Goal: Task Accomplishment & Management: Use online tool/utility

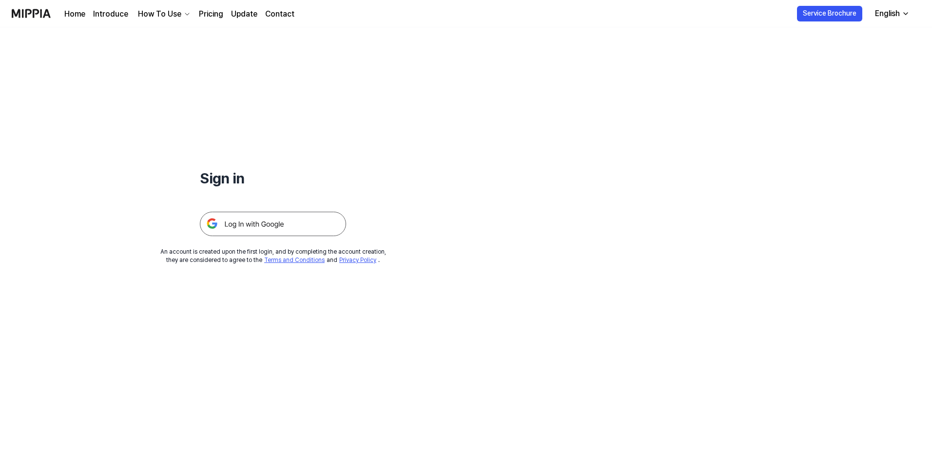
click at [320, 225] on img at bounding box center [273, 223] width 146 height 24
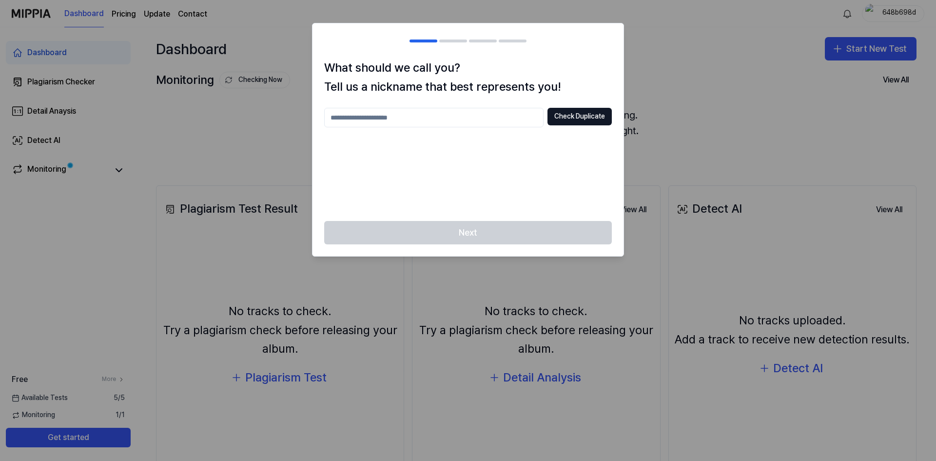
click at [427, 122] on input "text" at bounding box center [433, 117] width 219 height 19
type input "***"
click at [488, 223] on div "Next" at bounding box center [467, 238] width 311 height 35
click at [429, 117] on input "***" at bounding box center [433, 117] width 219 height 19
click at [554, 121] on button "Check Duplicate" at bounding box center [579, 117] width 64 height 18
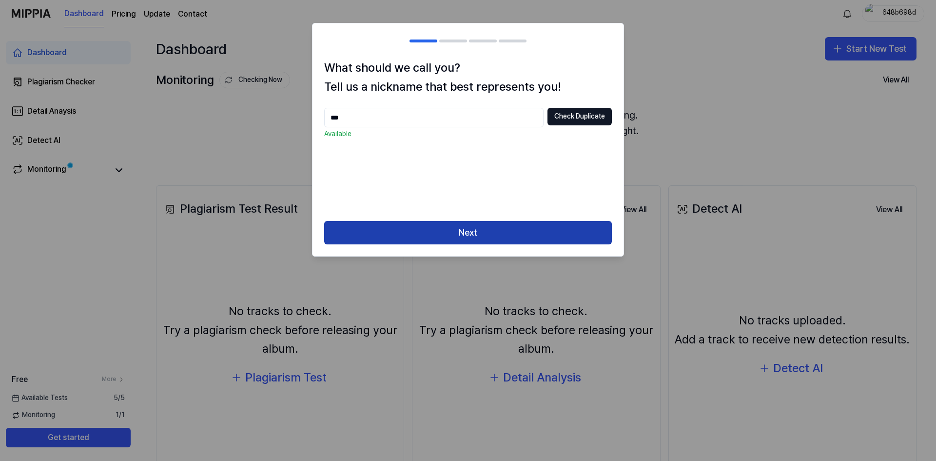
click at [457, 235] on button "Next" at bounding box center [468, 232] width 288 height 23
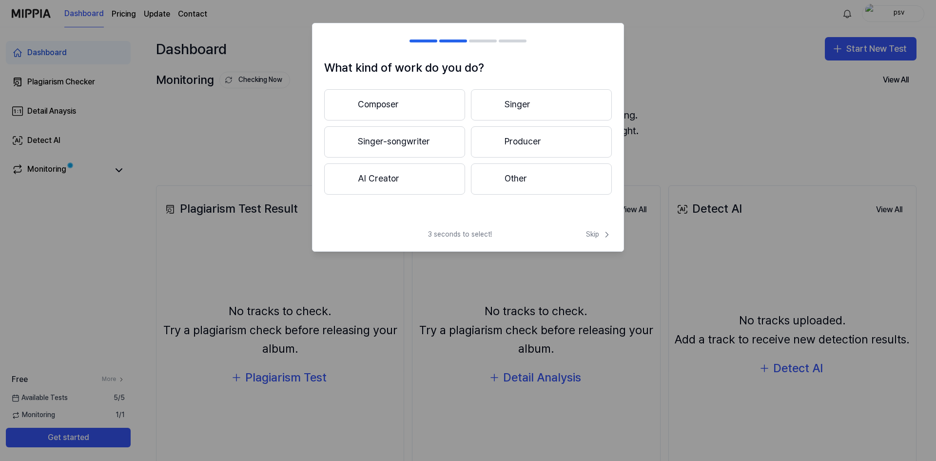
click at [461, 228] on div "What kind of work do you do? Composer Singer Singer-songwriter Producer AI Crea…" at bounding box center [468, 137] width 312 height 228
click at [432, 185] on button "AI Creator" at bounding box center [394, 178] width 141 height 31
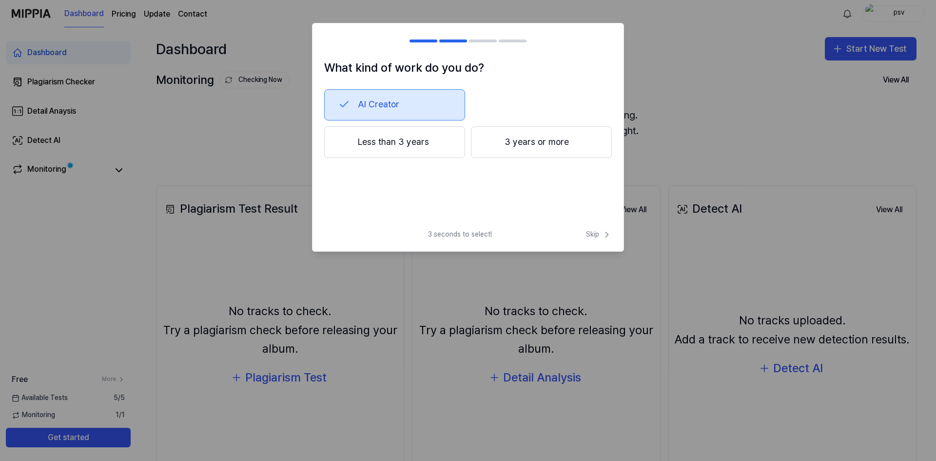
click at [419, 141] on button "Less than 3 years" at bounding box center [394, 142] width 141 height 32
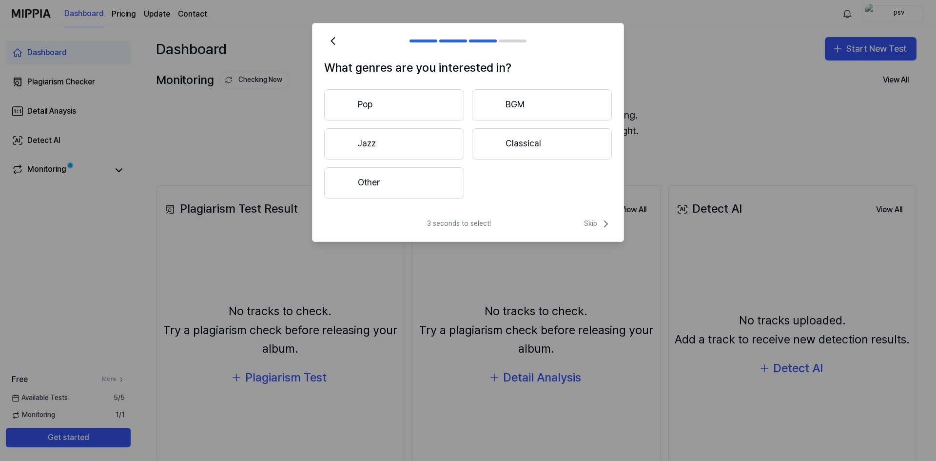
click at [407, 182] on button "Other" at bounding box center [394, 182] width 140 height 31
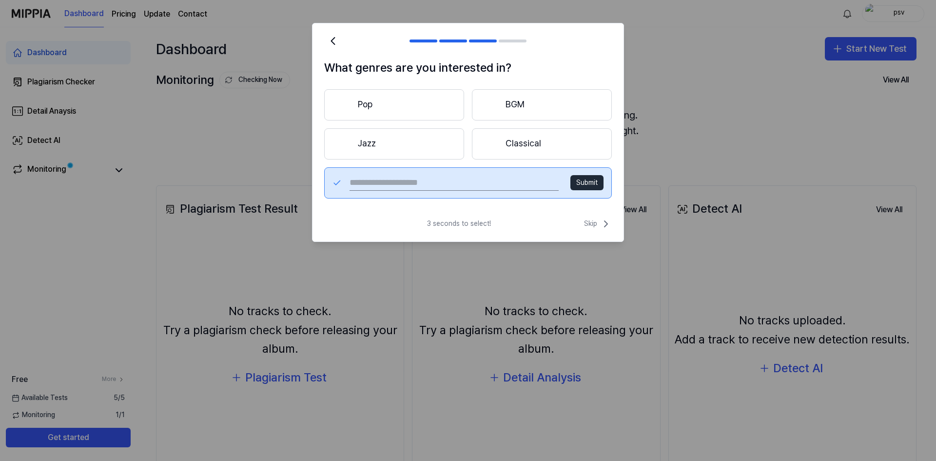
click at [403, 137] on button "Jazz" at bounding box center [394, 143] width 140 height 31
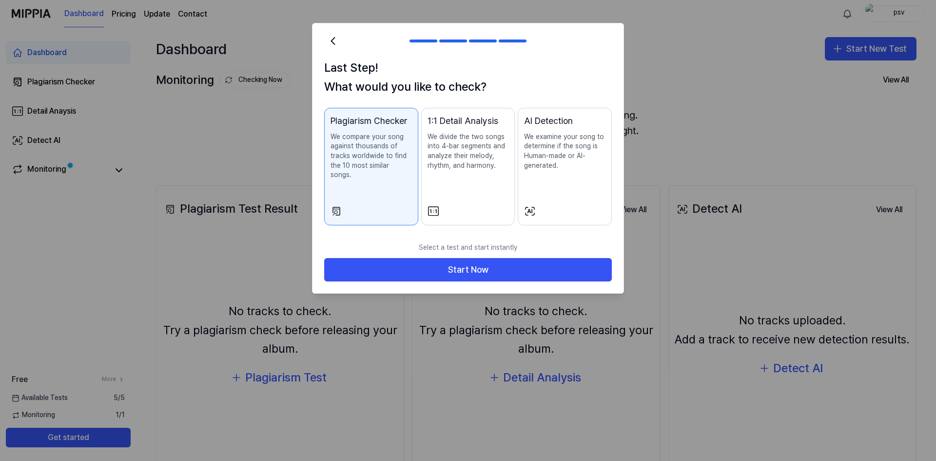
click at [466, 170] on p "We divide the two songs into 4-bar segments and analyze their melody, rhythm, a…" at bounding box center [467, 151] width 81 height 38
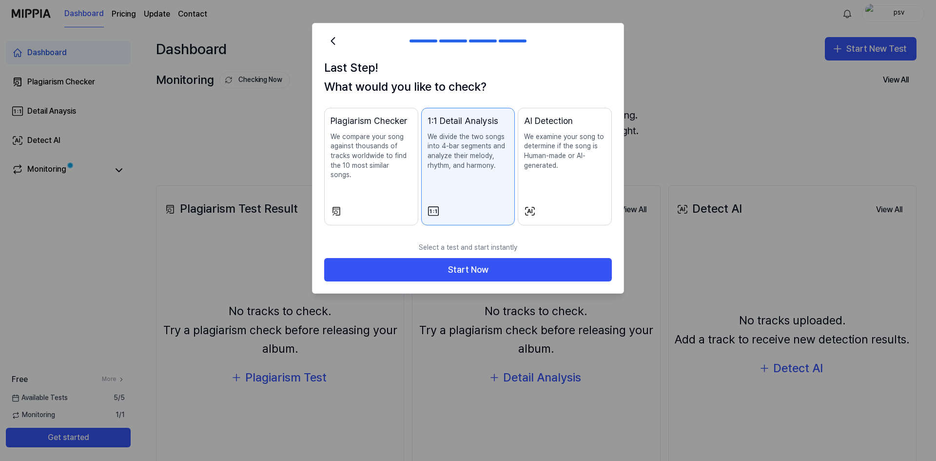
click at [365, 167] on p "We compare your song against thousands of tracks worldwide to find the 10 most …" at bounding box center [370, 156] width 81 height 48
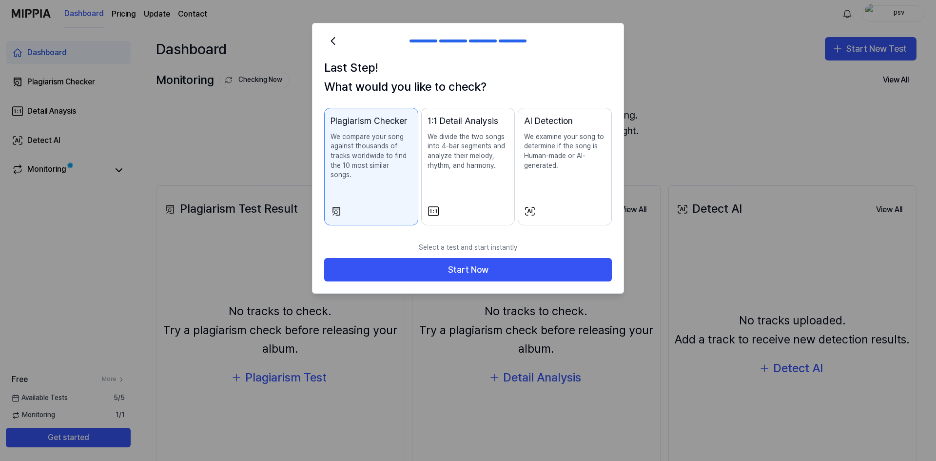
click at [530, 190] on div "AI Detection We examine your song to determine if the song is Human-made or AI-…" at bounding box center [564, 152] width 81 height 76
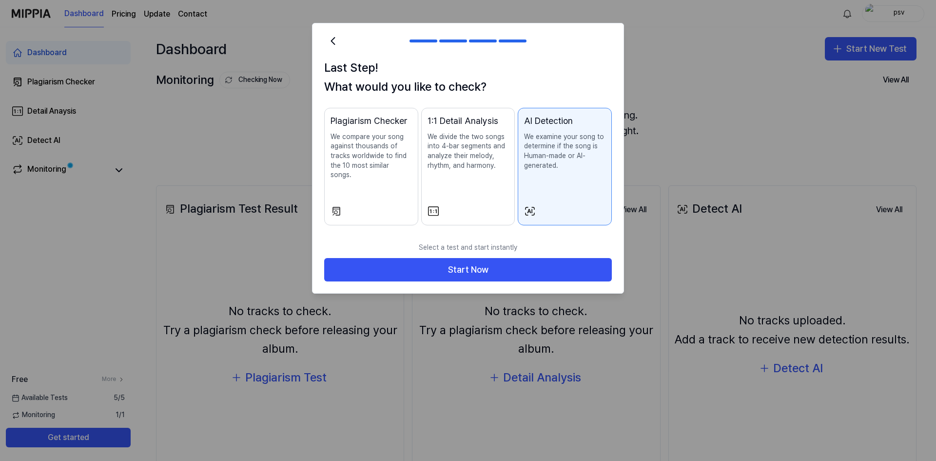
click at [386, 190] on div "Plagiarism Checker We compare your song against thousands of tracks worldwide t…" at bounding box center [370, 156] width 81 height 85
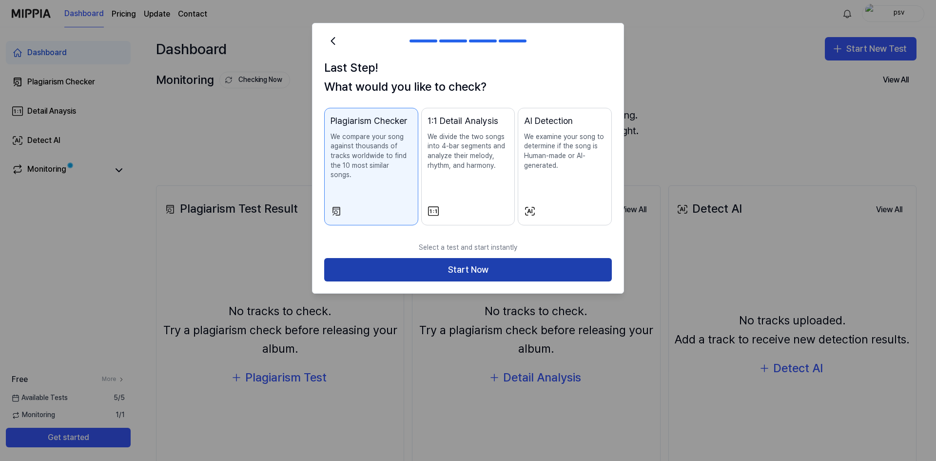
click at [448, 261] on button "Start Now" at bounding box center [468, 269] width 288 height 23
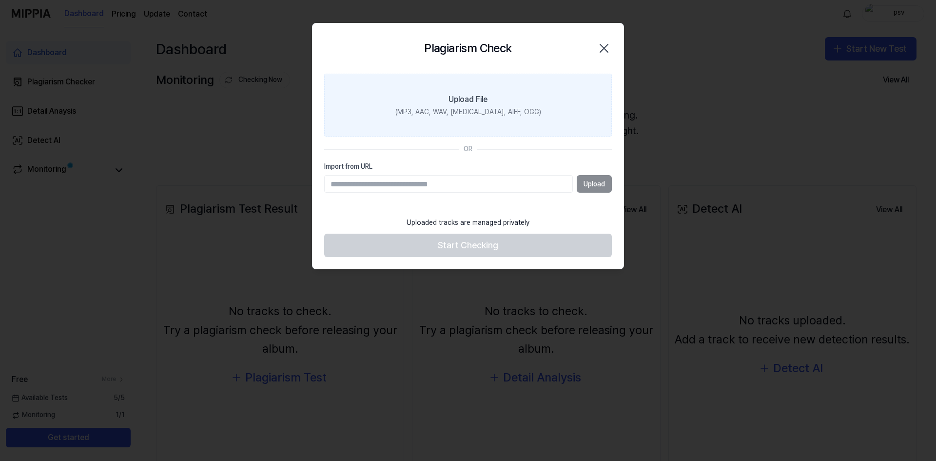
click at [467, 101] on div "Upload File" at bounding box center [467, 100] width 39 height 12
click at [0, 0] on input "Upload File (MP3, AAC, WAV, FLAC, AIFF, OGG)" at bounding box center [0, 0] width 0 height 0
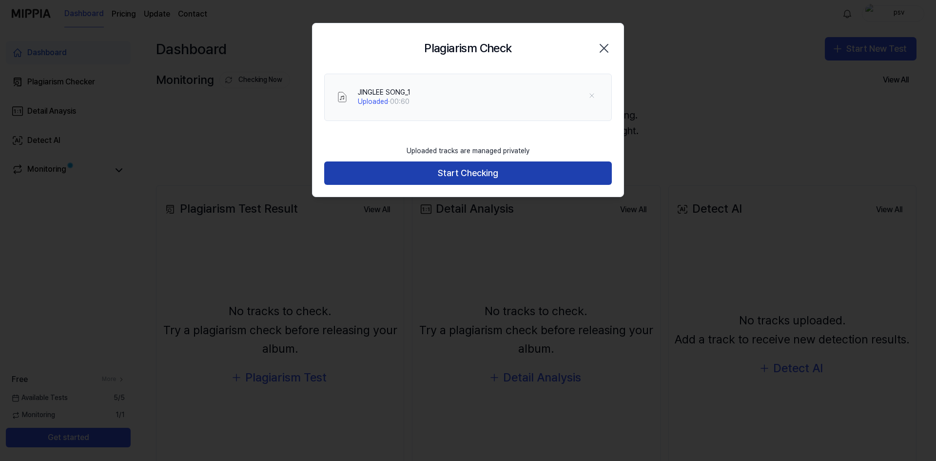
click at [430, 171] on button "Start Checking" at bounding box center [468, 172] width 288 height 23
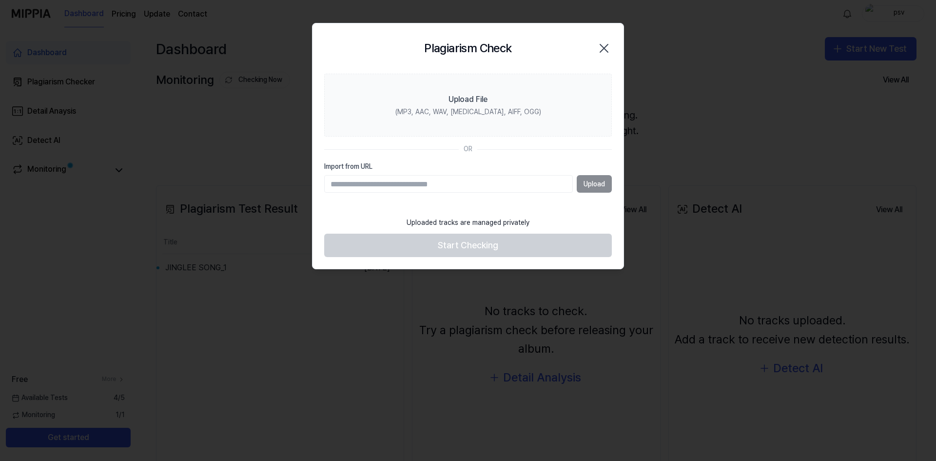
click at [280, 148] on div at bounding box center [468, 230] width 936 height 461
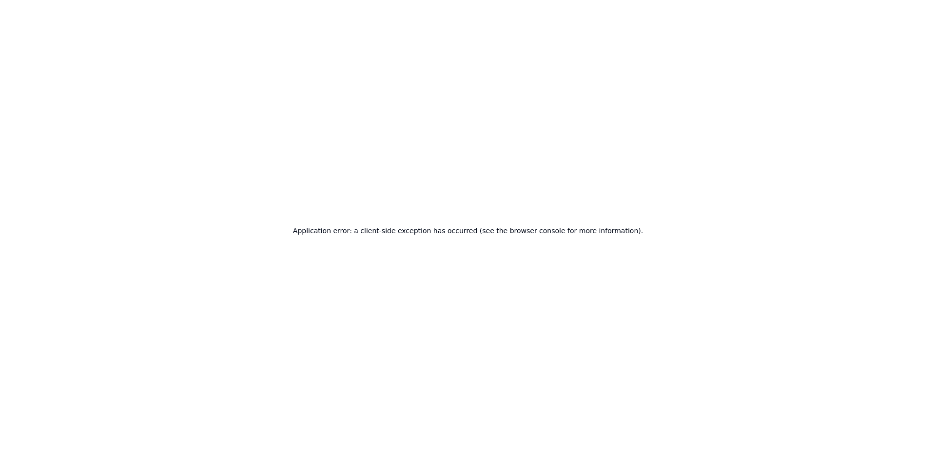
click at [17, 79] on div "Application error: a client-side exception has occurred (see the browser consol…" at bounding box center [468, 230] width 936 height 461
click at [304, 185] on div "Application error: a client-side exception has occurred (see the browser consol…" at bounding box center [468, 230] width 936 height 461
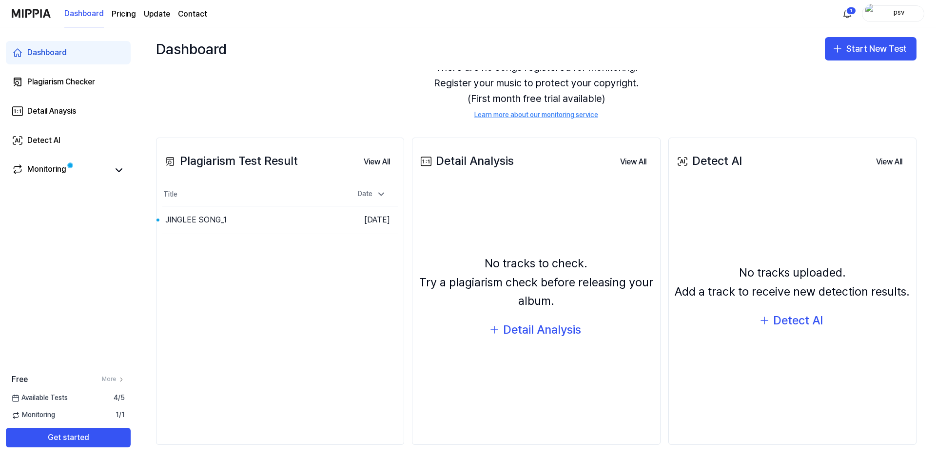
scroll to position [51, 0]
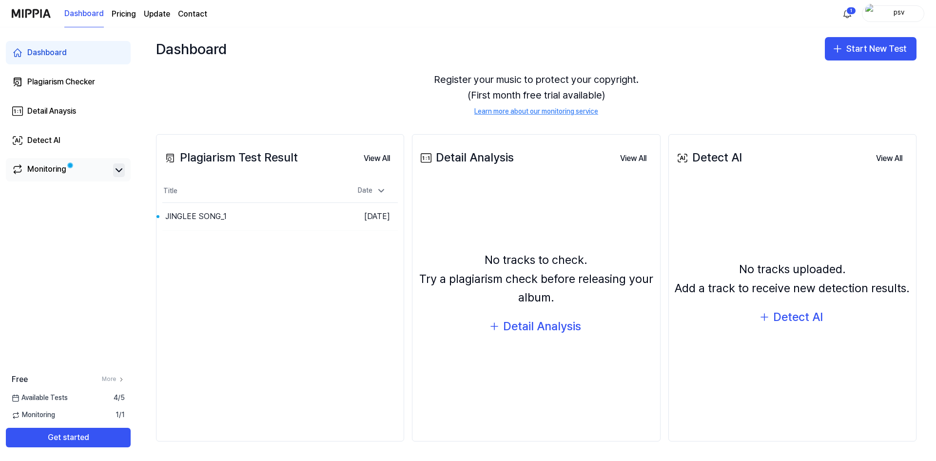
click at [123, 169] on icon at bounding box center [119, 170] width 12 height 12
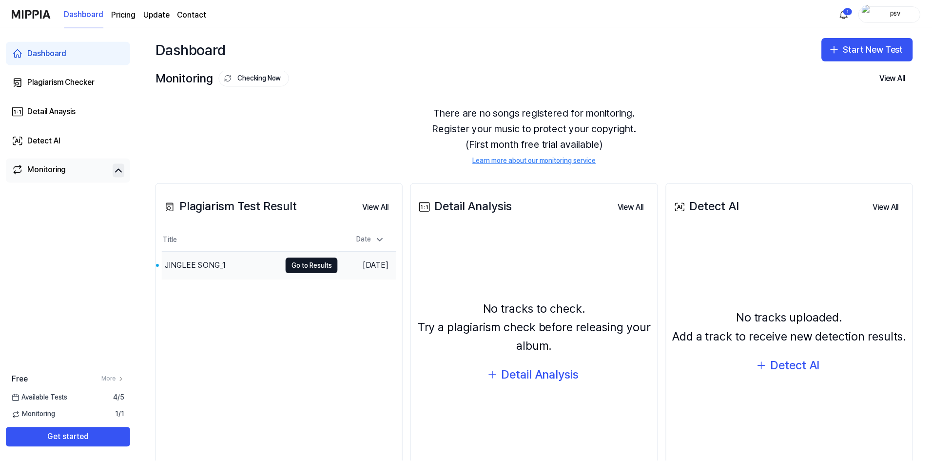
scroll to position [0, 0]
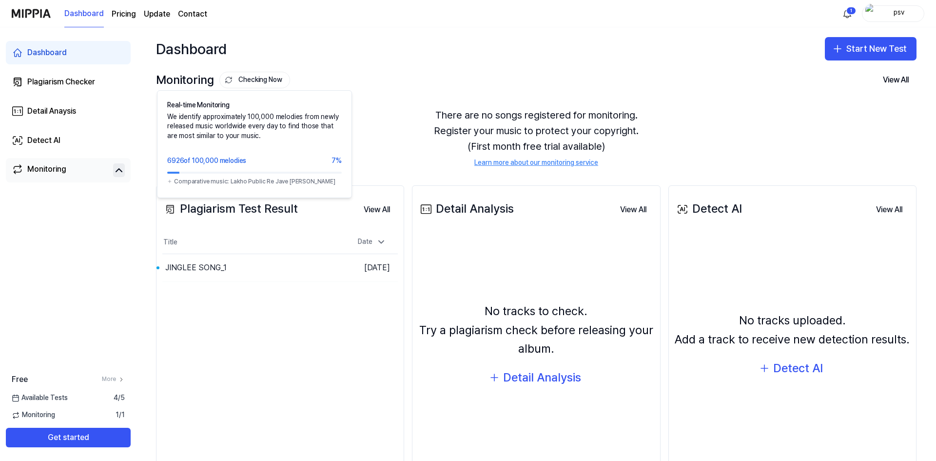
click at [256, 74] on button "Checking Now" at bounding box center [254, 80] width 71 height 17
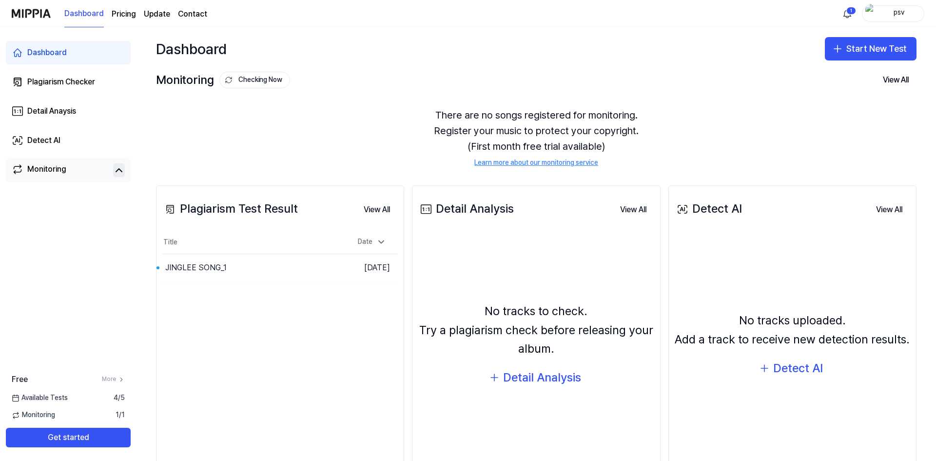
click at [202, 81] on div "Monitoring Checking Now" at bounding box center [223, 80] width 134 height 19
click at [311, 261] on button "Go to Results" at bounding box center [313, 268] width 52 height 16
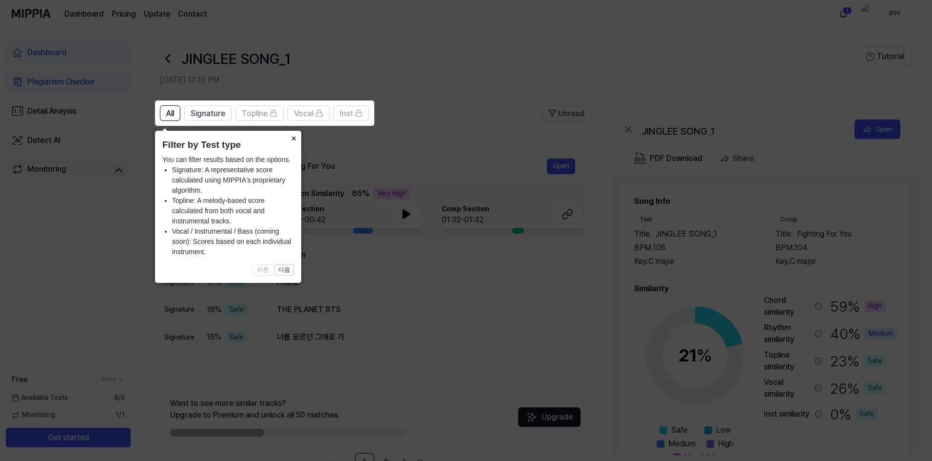
click at [296, 144] on button "×" at bounding box center [294, 138] width 16 height 14
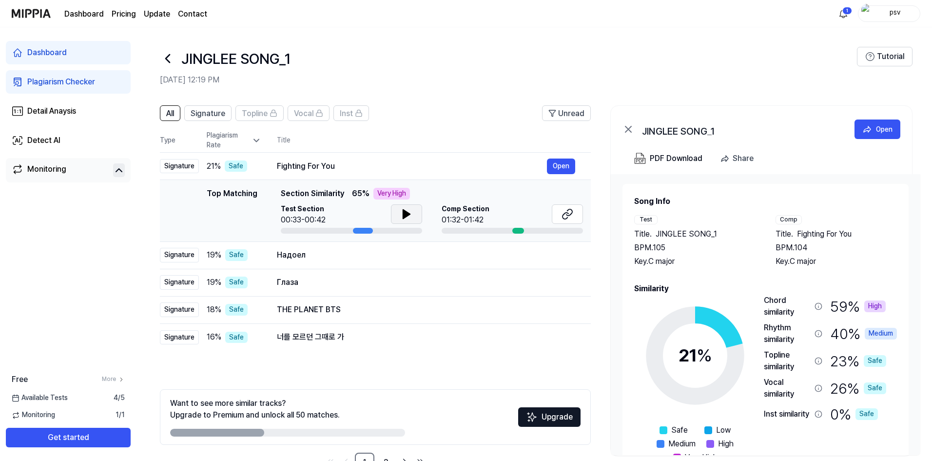
click at [397, 219] on button at bounding box center [406, 213] width 31 height 19
click at [404, 216] on icon at bounding box center [405, 214] width 2 height 8
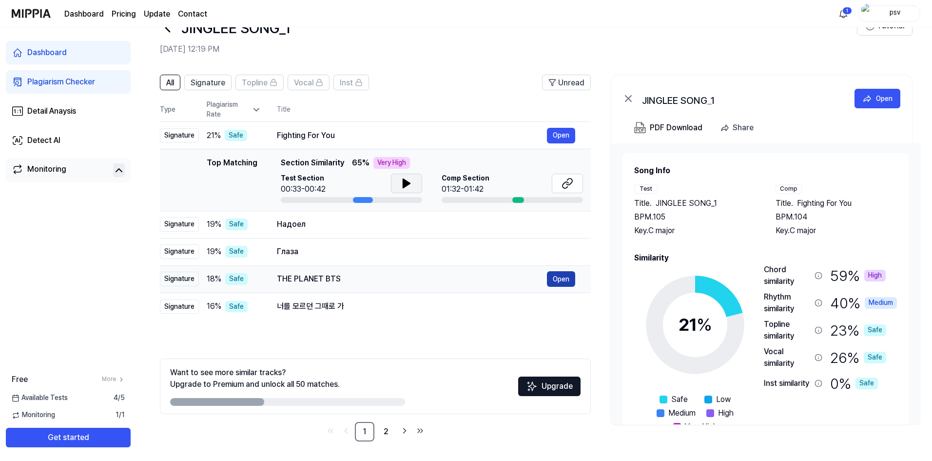
click at [564, 278] on button "Open" at bounding box center [561, 279] width 28 height 16
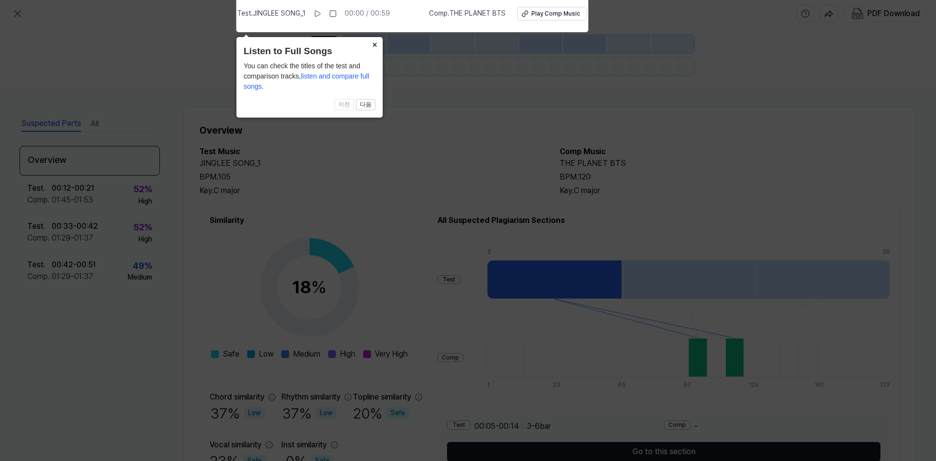
click at [376, 41] on button "×" at bounding box center [375, 44] width 16 height 14
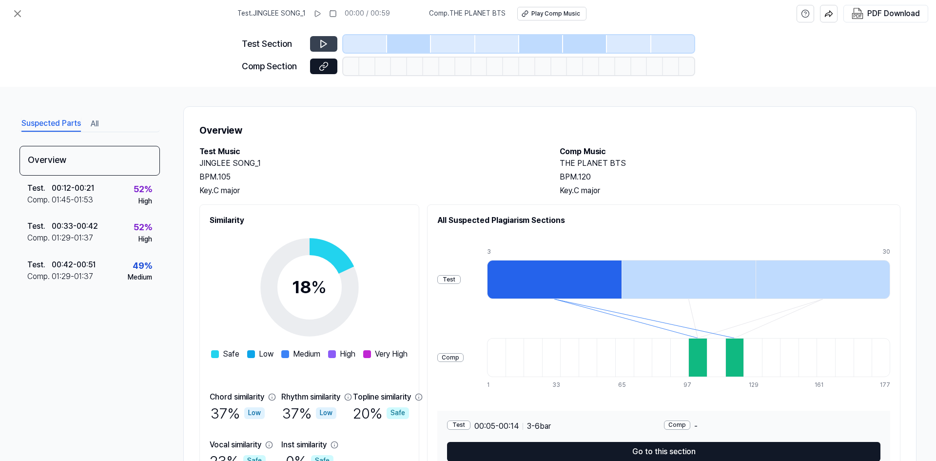
click at [325, 42] on icon at bounding box center [324, 43] width 6 height 7
click at [313, 44] on button at bounding box center [323, 44] width 27 height 16
drag, startPoint x: 558, startPoint y: 160, endPoint x: 603, endPoint y: 192, distance: 54.9
click at [603, 192] on div "THE PLANET BTS BPM. 120 Key. C major" at bounding box center [729, 176] width 341 height 39
drag, startPoint x: 688, startPoint y: 184, endPoint x: 666, endPoint y: 225, distance: 46.9
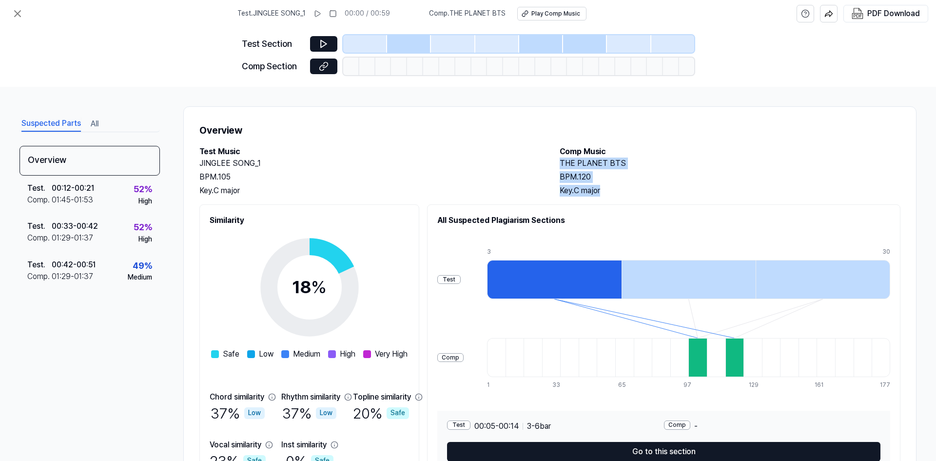
click at [688, 185] on div "THE PLANET BTS BPM. 120 Key. C major" at bounding box center [729, 176] width 341 height 39
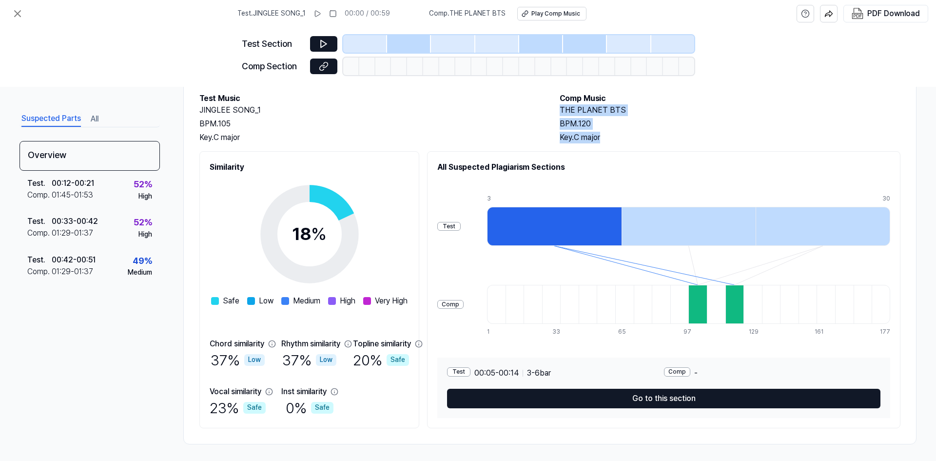
scroll to position [56, 0]
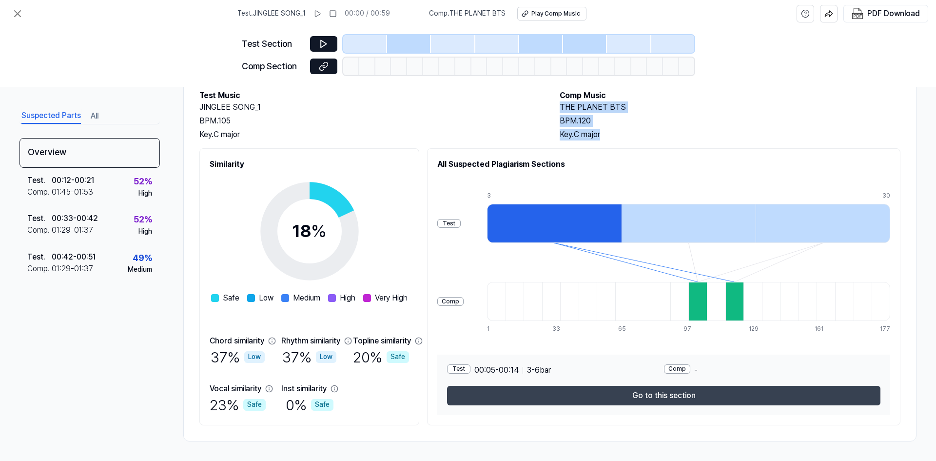
click at [701, 388] on button "Go to this section" at bounding box center [663, 394] width 433 height 19
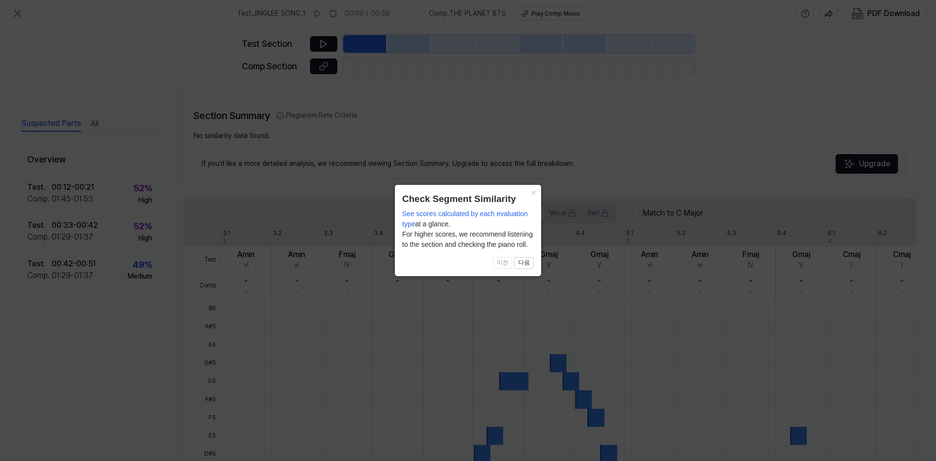
scroll to position [188, 0]
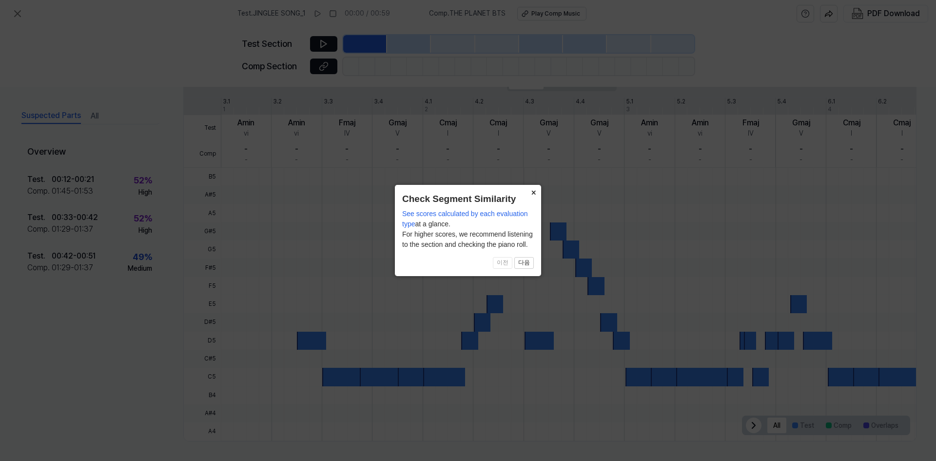
click at [529, 194] on button "×" at bounding box center [533, 192] width 16 height 14
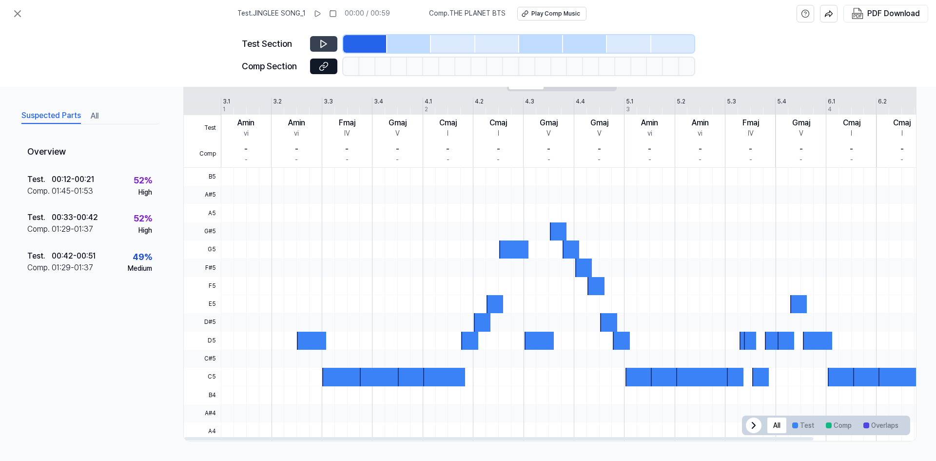
click at [328, 42] on icon at bounding box center [324, 44] width 10 height 10
click at [327, 62] on icon at bounding box center [324, 66] width 10 height 10
click at [316, 42] on button at bounding box center [323, 44] width 27 height 16
drag, startPoint x: 349, startPoint y: 150, endPoint x: 333, endPoint y: 154, distance: 17.1
click at [346, 153] on div "-" at bounding box center [346, 149] width 3 height 12
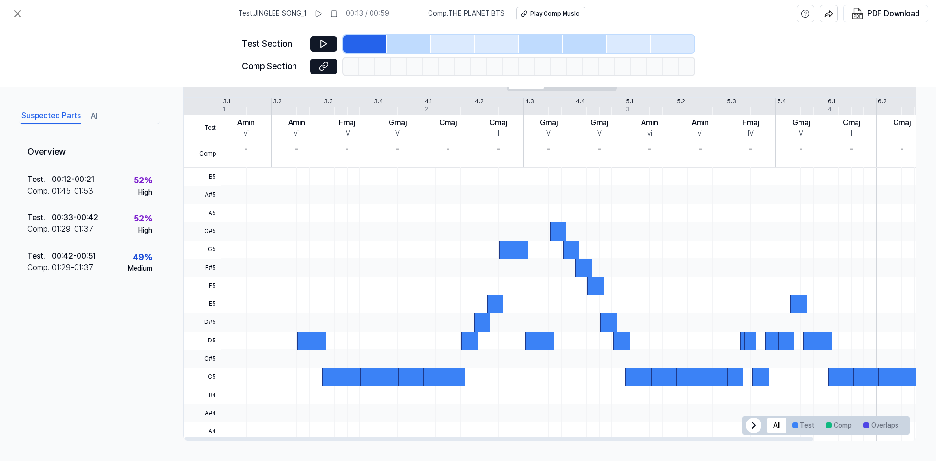
scroll to position [0, 1]
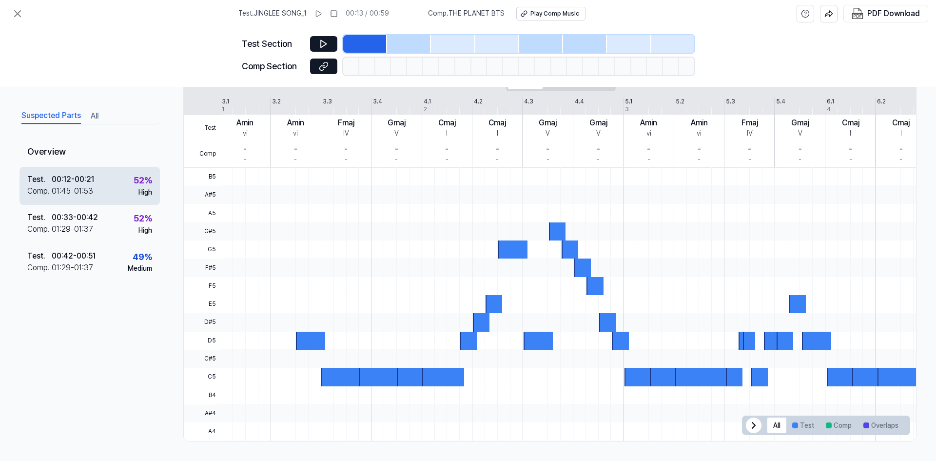
click at [94, 187] on div "Comp . 01:45 - 01:53" at bounding box center [60, 191] width 67 height 12
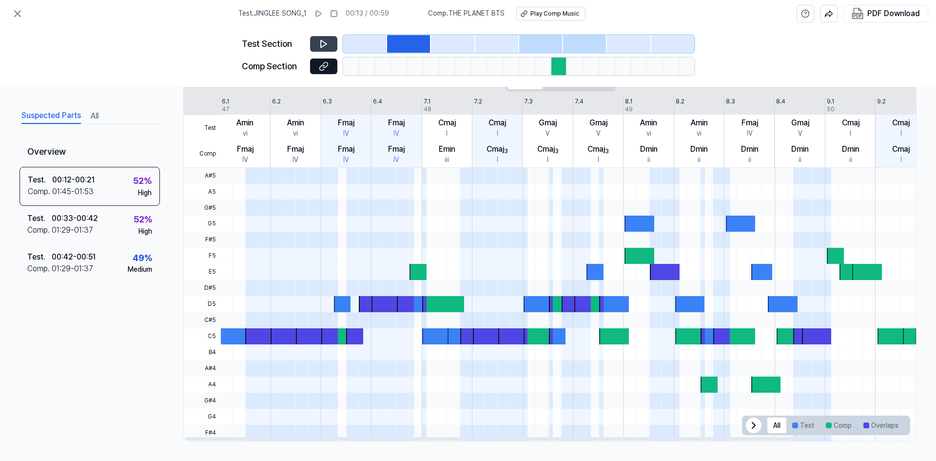
click at [322, 46] on icon at bounding box center [324, 44] width 10 height 10
click at [322, 46] on icon at bounding box center [321, 43] width 1 height 6
click at [113, 220] on div "Test . 00:33 - 00:42 Comp . 01:29 - 01:37 52 % High" at bounding box center [89, 225] width 140 height 38
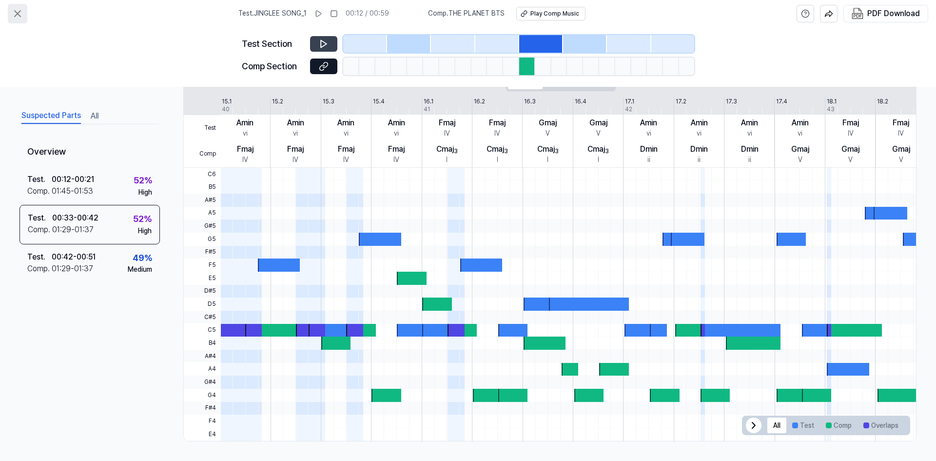
click at [17, 12] on icon at bounding box center [18, 14] width 12 height 12
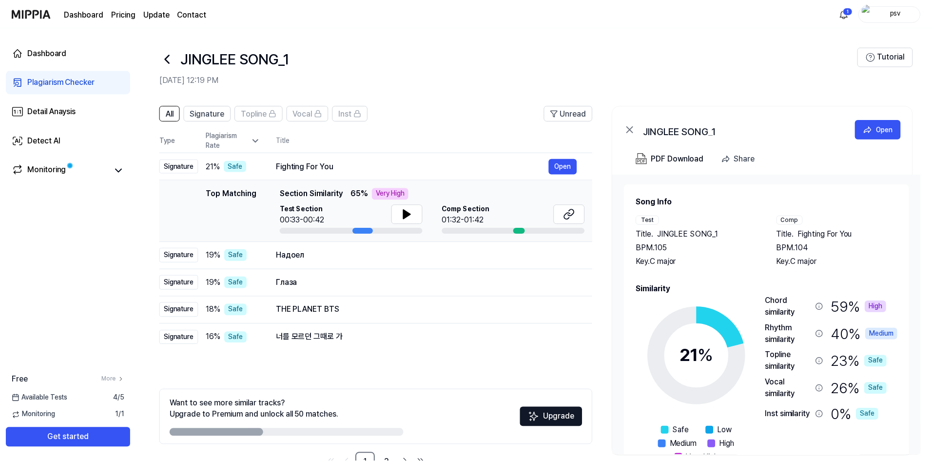
scroll to position [31, 0]
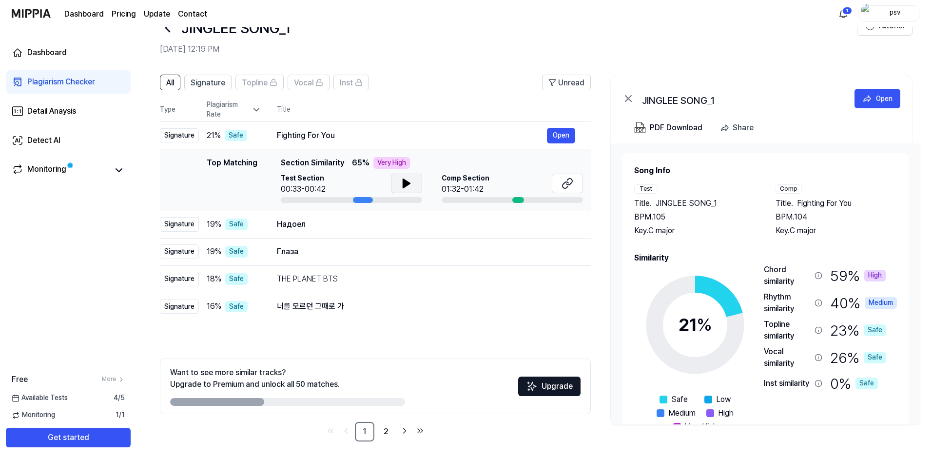
click at [404, 186] on icon at bounding box center [406, 183] width 7 height 9
click at [404, 186] on icon at bounding box center [405, 183] width 2 height 8
click at [319, 217] on div "Надоел Open" at bounding box center [426, 224] width 298 height 16
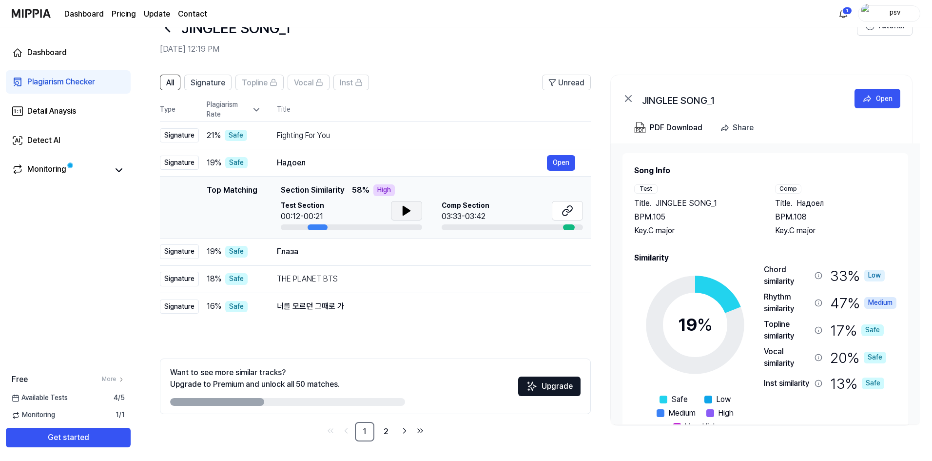
click at [398, 207] on button at bounding box center [406, 210] width 31 height 19
click at [563, 226] on div at bounding box center [569, 227] width 12 height 6
click at [472, 218] on div "03:33-03:42" at bounding box center [466, 217] width 48 height 12
drag, startPoint x: 273, startPoint y: 161, endPoint x: 322, endPoint y: 163, distance: 48.8
click at [322, 163] on td "Надоел Open" at bounding box center [425, 162] width 329 height 27
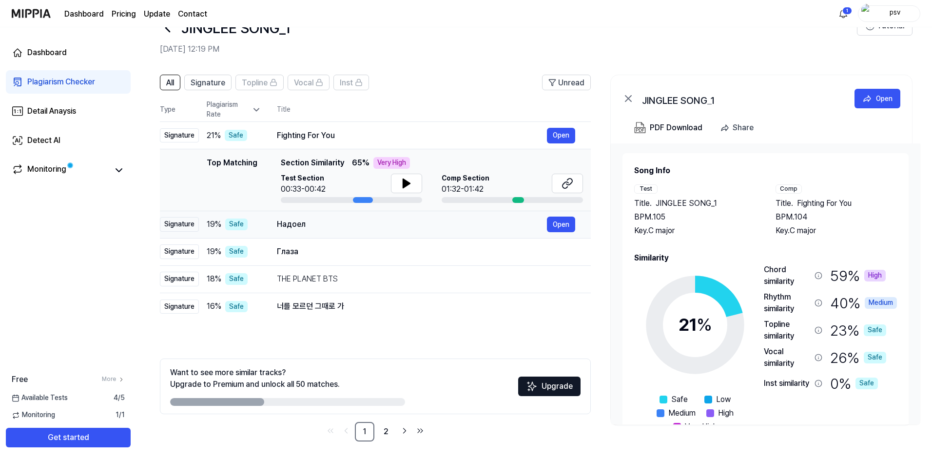
click at [284, 225] on div "Надоел" at bounding box center [412, 224] width 270 height 12
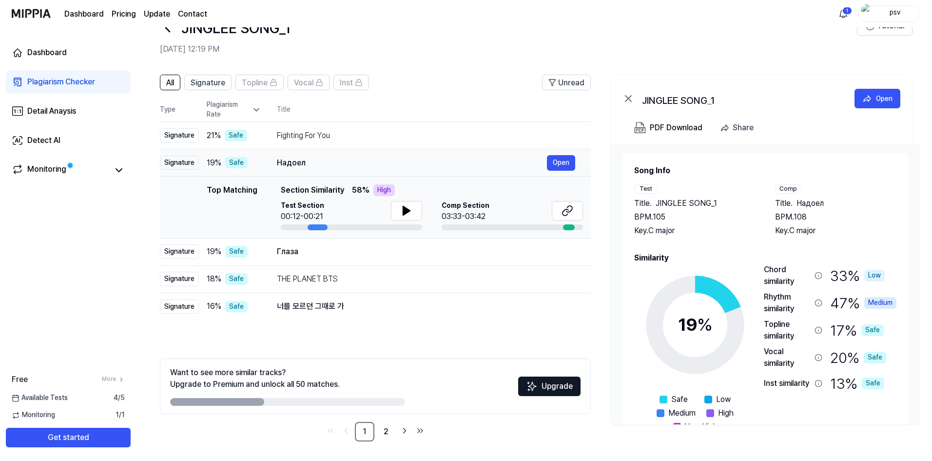
click at [287, 154] on td "Надоел Open" at bounding box center [425, 162] width 329 height 27
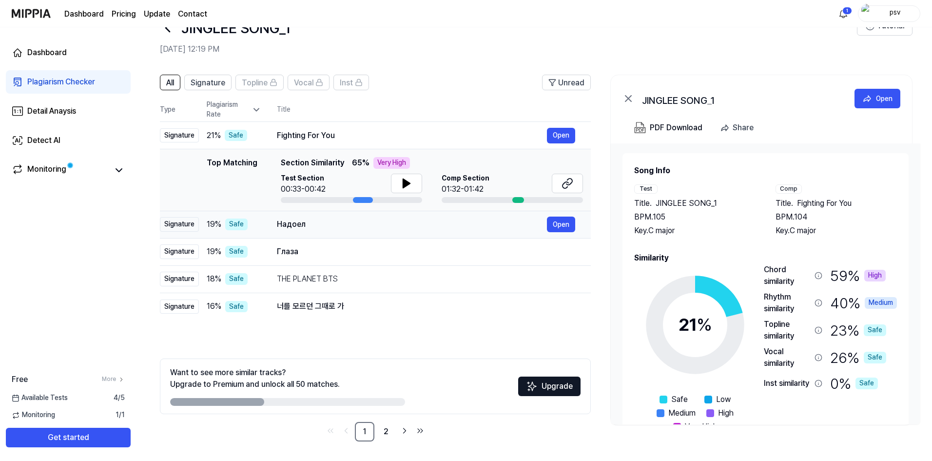
click at [191, 227] on div "Signature" at bounding box center [179, 224] width 39 height 15
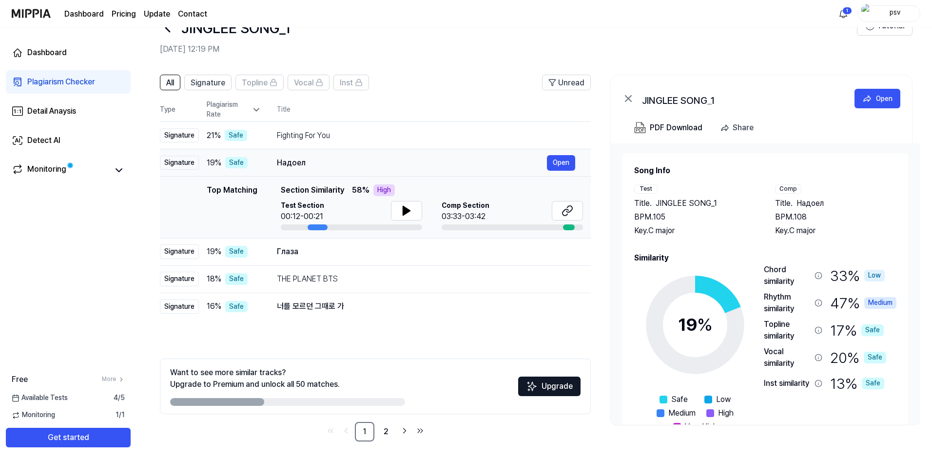
drag, startPoint x: 274, startPoint y: 168, endPoint x: 300, endPoint y: 169, distance: 26.3
click at [300, 169] on td "Надоел Open" at bounding box center [425, 162] width 329 height 27
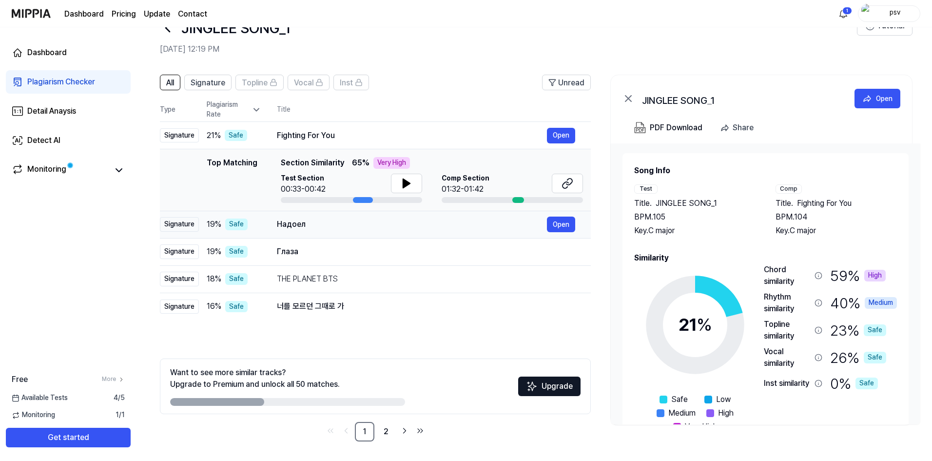
drag, startPoint x: 305, startPoint y: 226, endPoint x: 355, endPoint y: 227, distance: 50.2
click at [355, 227] on div "Надоел" at bounding box center [412, 224] width 270 height 12
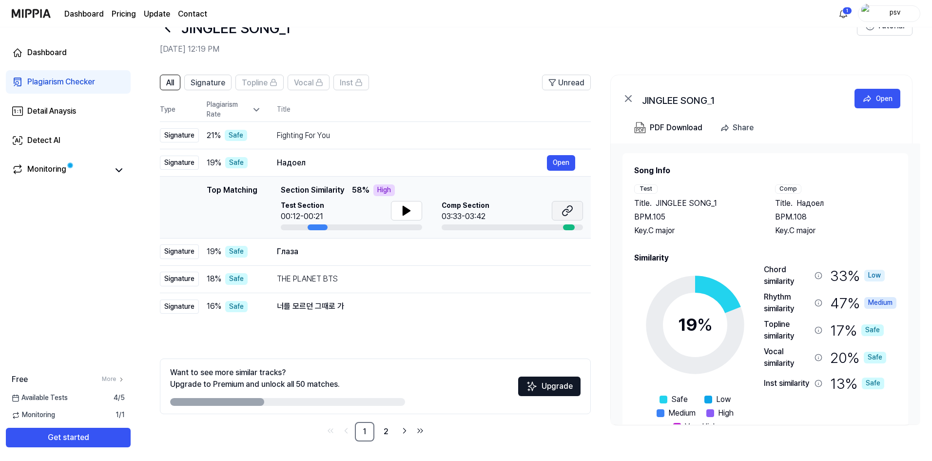
click at [574, 208] on button at bounding box center [567, 210] width 31 height 19
click at [405, 211] on icon at bounding box center [406, 210] width 7 height 9
click at [401, 212] on icon at bounding box center [407, 211] width 12 height 12
click at [302, 248] on div "Глаза" at bounding box center [412, 252] width 270 height 12
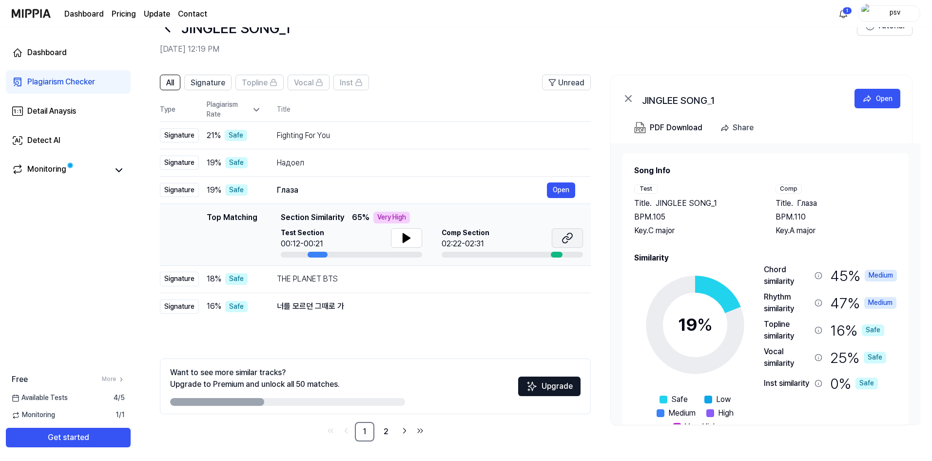
click at [562, 242] on icon at bounding box center [567, 238] width 12 height 12
click at [395, 241] on button at bounding box center [406, 237] width 31 height 19
click at [401, 244] on button at bounding box center [406, 237] width 31 height 19
click at [365, 136] on div "Fighting For You" at bounding box center [412, 136] width 270 height 12
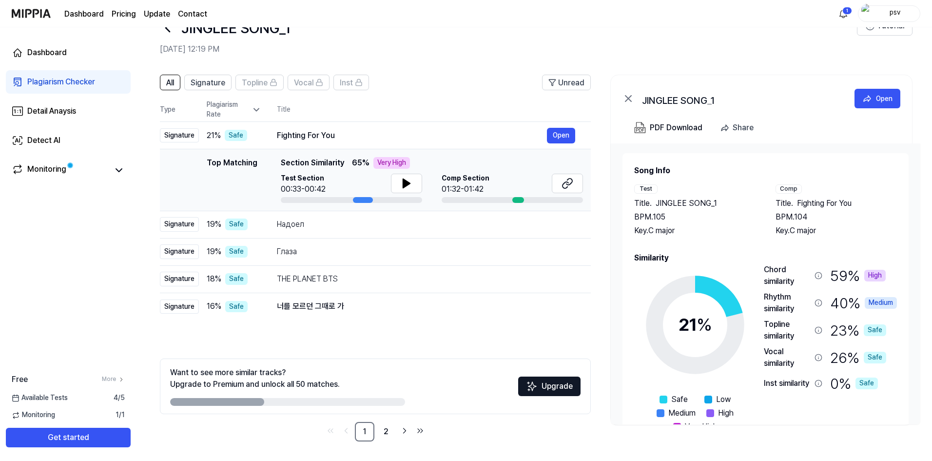
click at [388, 187] on div "Test Section 00:33-00:42" at bounding box center [351, 183] width 141 height 21
click at [397, 186] on button at bounding box center [406, 182] width 31 height 19
click at [575, 183] on button at bounding box center [567, 182] width 31 height 19
click at [404, 178] on icon at bounding box center [407, 183] width 12 height 12
click at [406, 179] on icon at bounding box center [407, 183] width 12 height 12
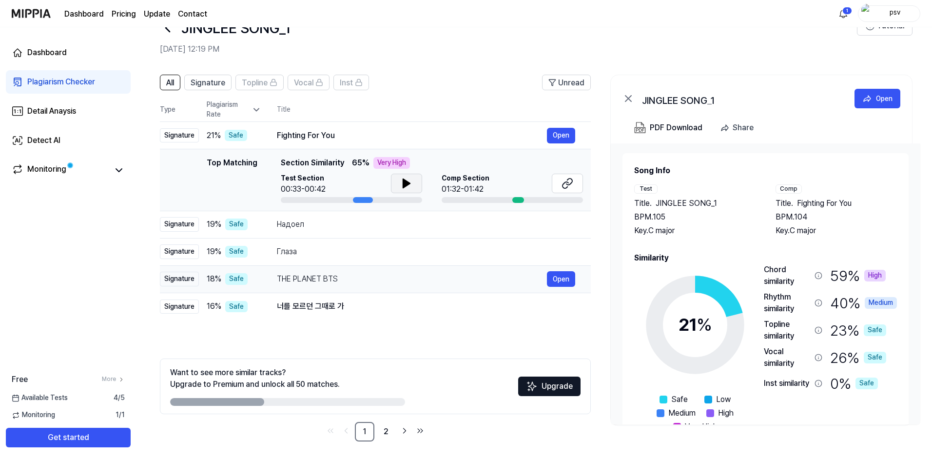
click at [334, 273] on div "THE PLANET BTS" at bounding box center [412, 279] width 270 height 12
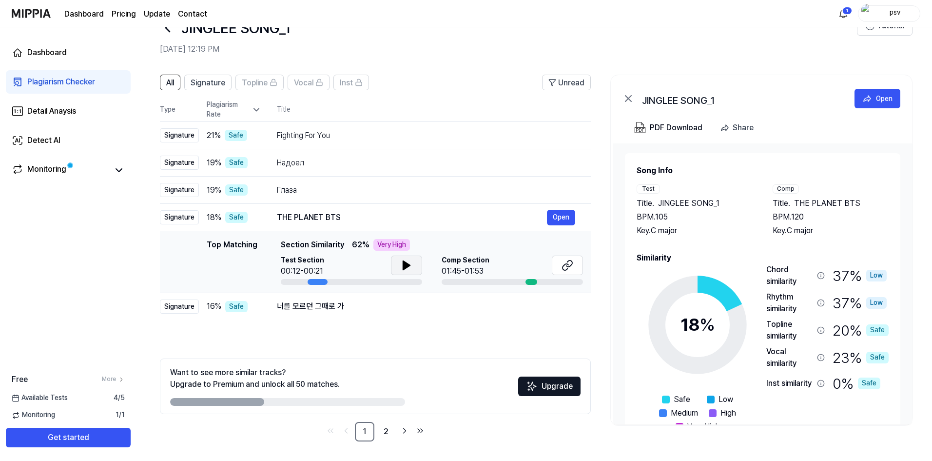
click at [403, 268] on icon at bounding box center [406, 265] width 7 height 9
click at [560, 267] on button at bounding box center [567, 264] width 31 height 19
drag, startPoint x: 461, startPoint y: 126, endPoint x: 461, endPoint y: 114, distance: 12.2
click at [461, 124] on td "Fighting For You Open" at bounding box center [425, 135] width 329 height 27
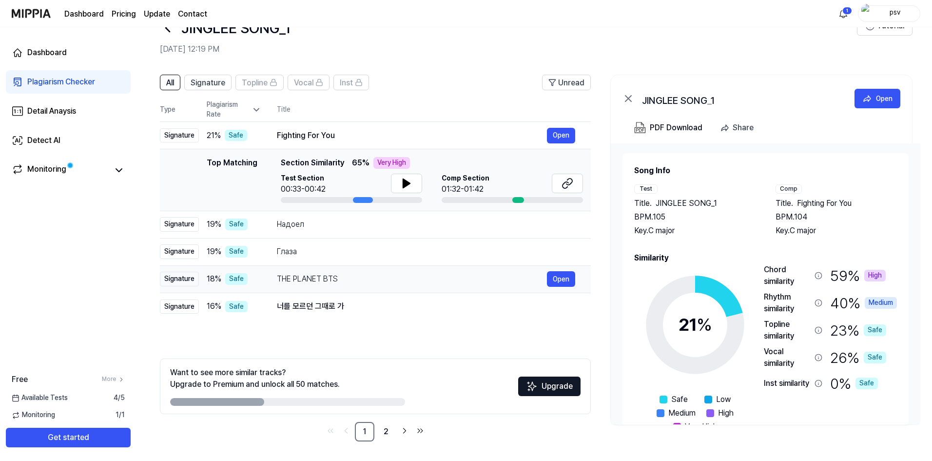
click at [367, 283] on div "THE PLANET BTS" at bounding box center [412, 279] width 270 height 12
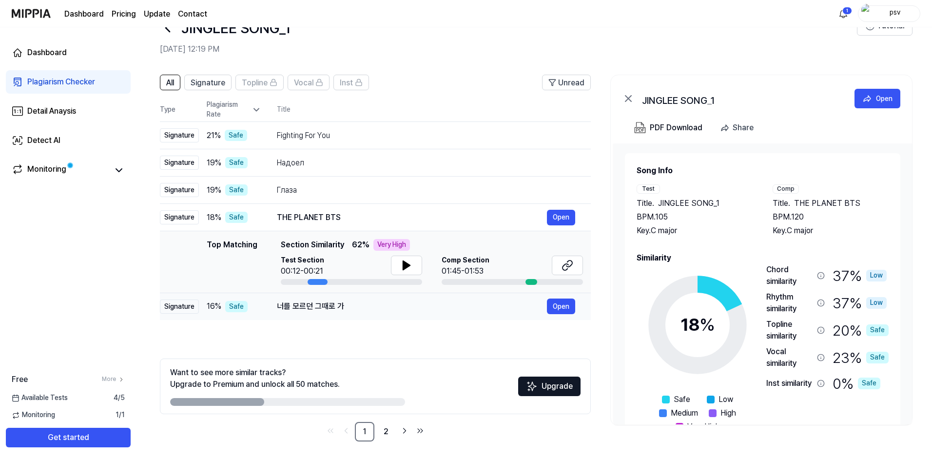
click at [362, 303] on div "너를 모르던 그때로 가" at bounding box center [412, 306] width 270 height 12
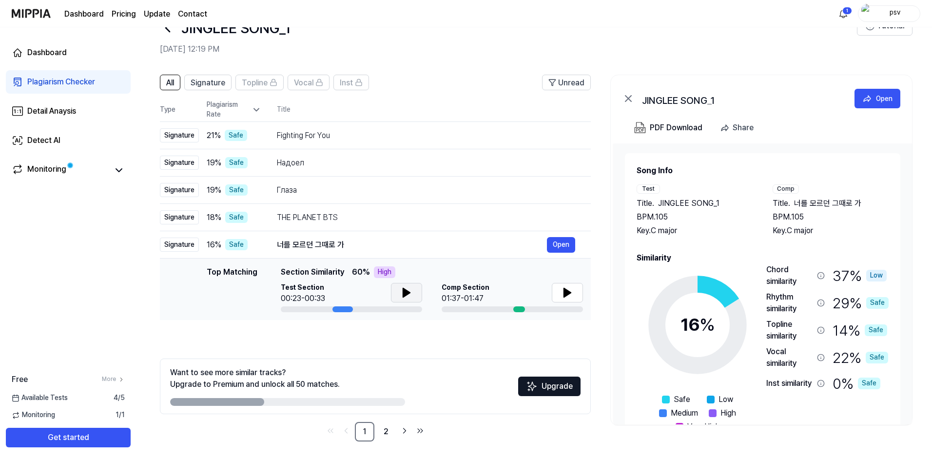
click at [418, 302] on button at bounding box center [406, 292] width 31 height 19
click at [576, 298] on button at bounding box center [567, 292] width 31 height 19
click at [401, 291] on icon at bounding box center [407, 293] width 12 height 12
click at [557, 292] on button at bounding box center [567, 292] width 31 height 19
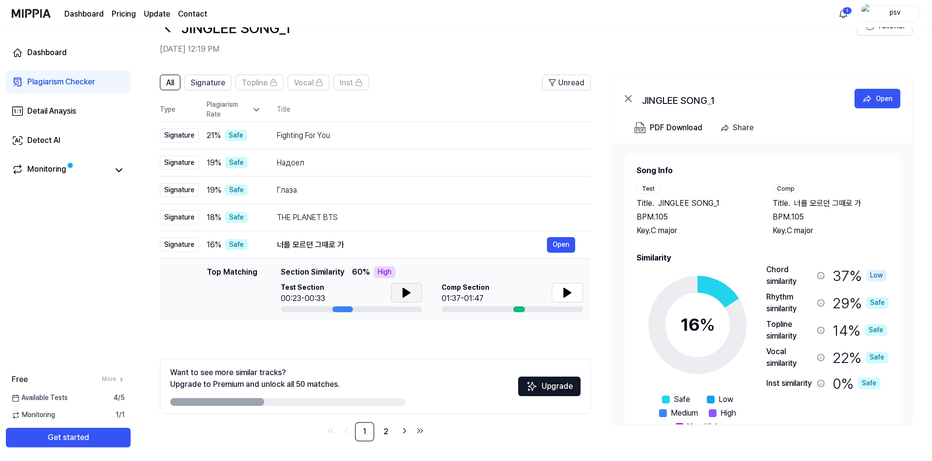
click at [412, 288] on button at bounding box center [406, 292] width 31 height 19
click at [403, 247] on div "너를 모르던 그때로 가" at bounding box center [412, 245] width 270 height 12
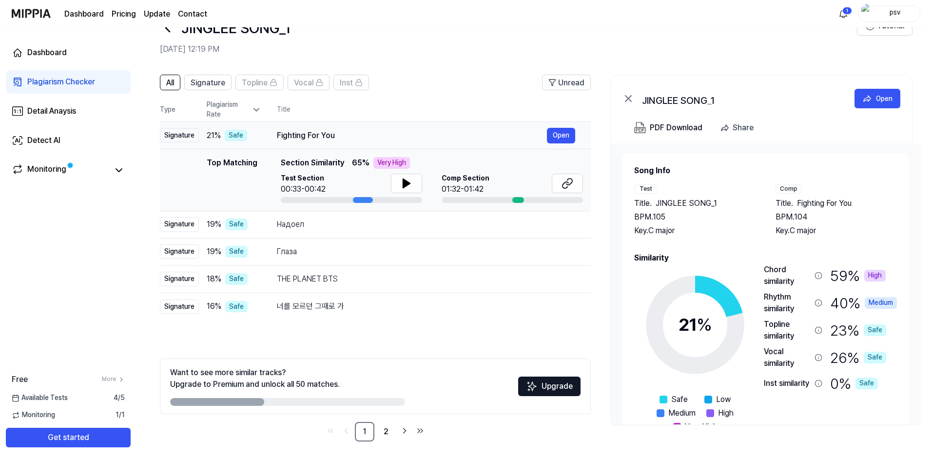
click at [339, 147] on td "Fighting For You Open" at bounding box center [425, 135] width 329 height 27
click at [365, 136] on div "Fighting For You" at bounding box center [412, 136] width 270 height 12
click at [398, 182] on button at bounding box center [406, 182] width 31 height 19
click at [374, 226] on div "Надоел" at bounding box center [412, 224] width 270 height 12
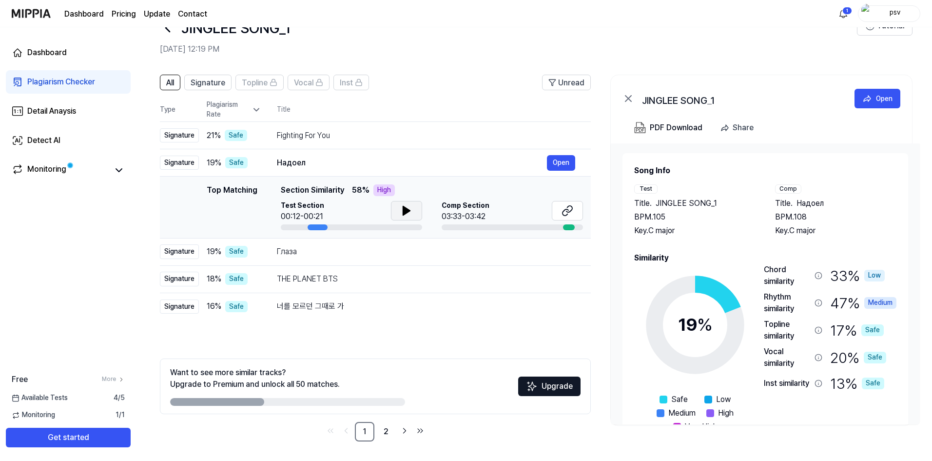
click at [396, 209] on button at bounding box center [406, 210] width 31 height 19
click at [414, 206] on button at bounding box center [406, 210] width 31 height 19
click at [555, 211] on button at bounding box center [567, 210] width 31 height 19
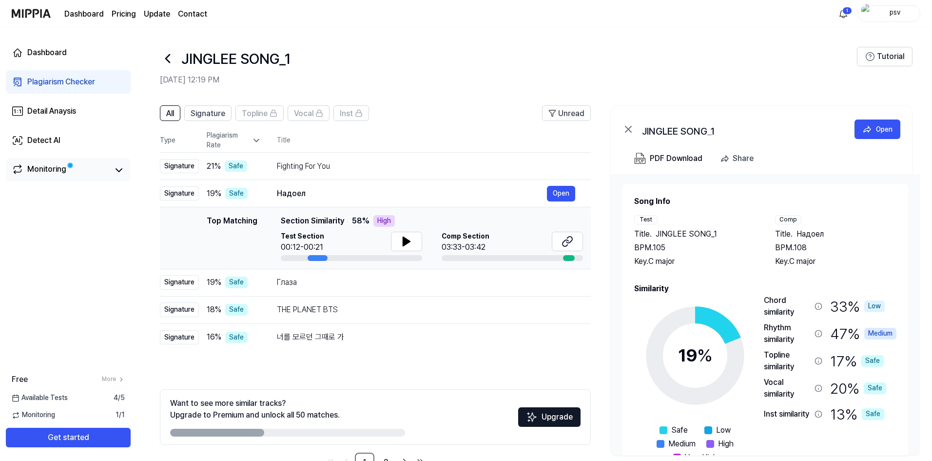
click at [110, 175] on div "Monitoring" at bounding box center [68, 170] width 113 height 14
click at [117, 171] on icon at bounding box center [119, 170] width 6 height 3
click at [74, 174] on link "Monitoring" at bounding box center [60, 170] width 97 height 14
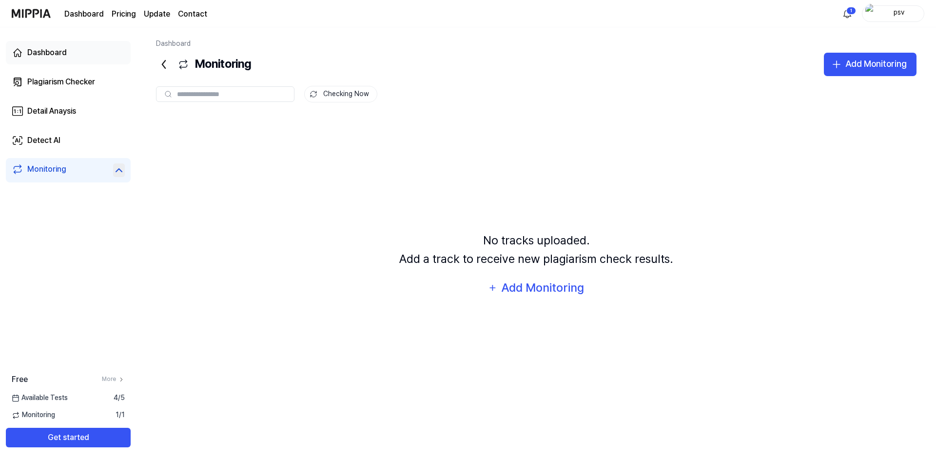
click at [85, 57] on link "Dashboard" at bounding box center [68, 52] width 125 height 23
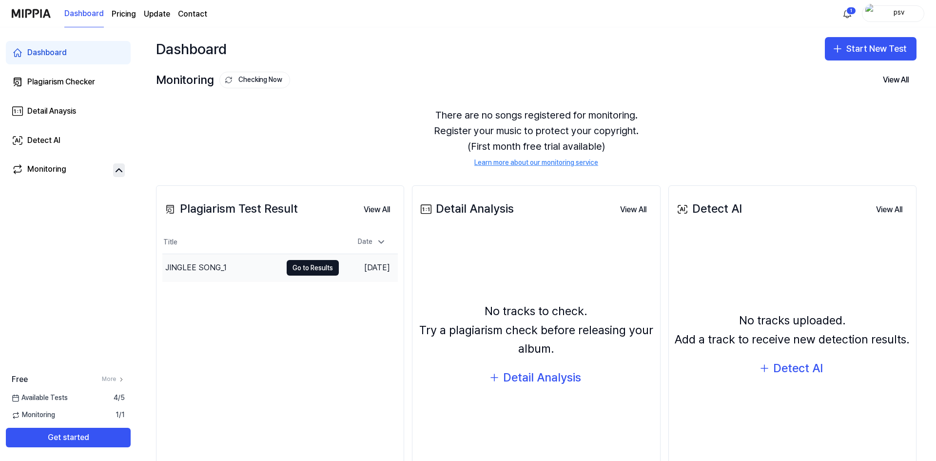
click at [341, 263] on td "Sep 16, 2025" at bounding box center [368, 268] width 59 height 28
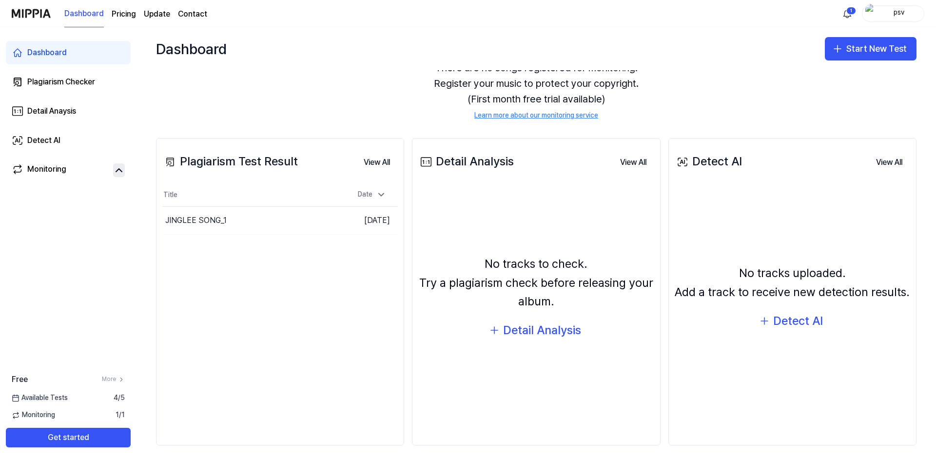
scroll to position [51, 0]
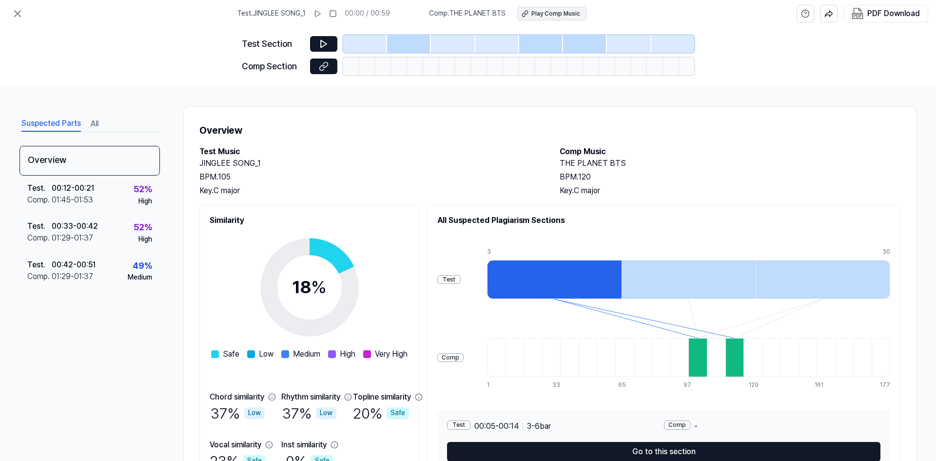
click at [534, 13] on div "Play Comp Music" at bounding box center [555, 14] width 49 height 8
click at [104, 195] on div "Test . 00:12 - 00:21 Comp . 01:45 - 01:53 52 % High" at bounding box center [89, 194] width 140 height 38
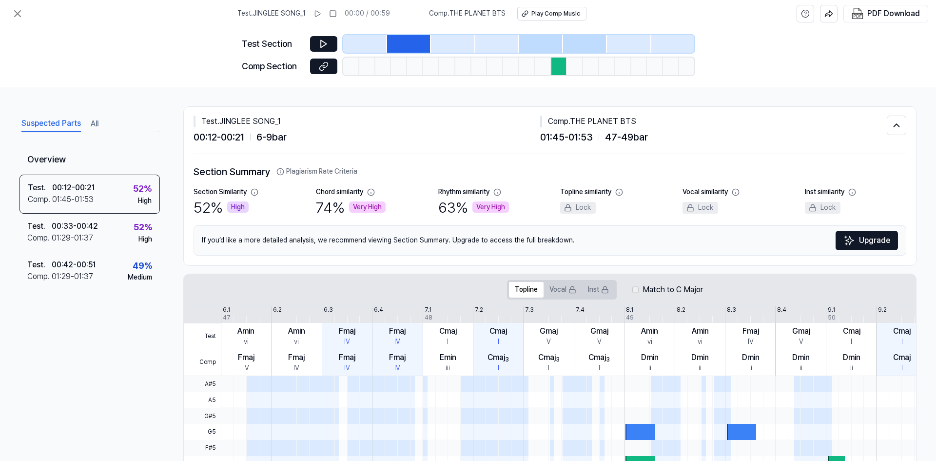
click at [322, 56] on div "Test Section Comp Section" at bounding box center [468, 56] width 452 height 59
click at [322, 48] on icon at bounding box center [324, 44] width 10 height 10
click at [325, 38] on button at bounding box center [323, 44] width 27 height 16
click at [328, 61] on button at bounding box center [323, 66] width 27 height 16
